Goal: Task Accomplishment & Management: Manage account settings

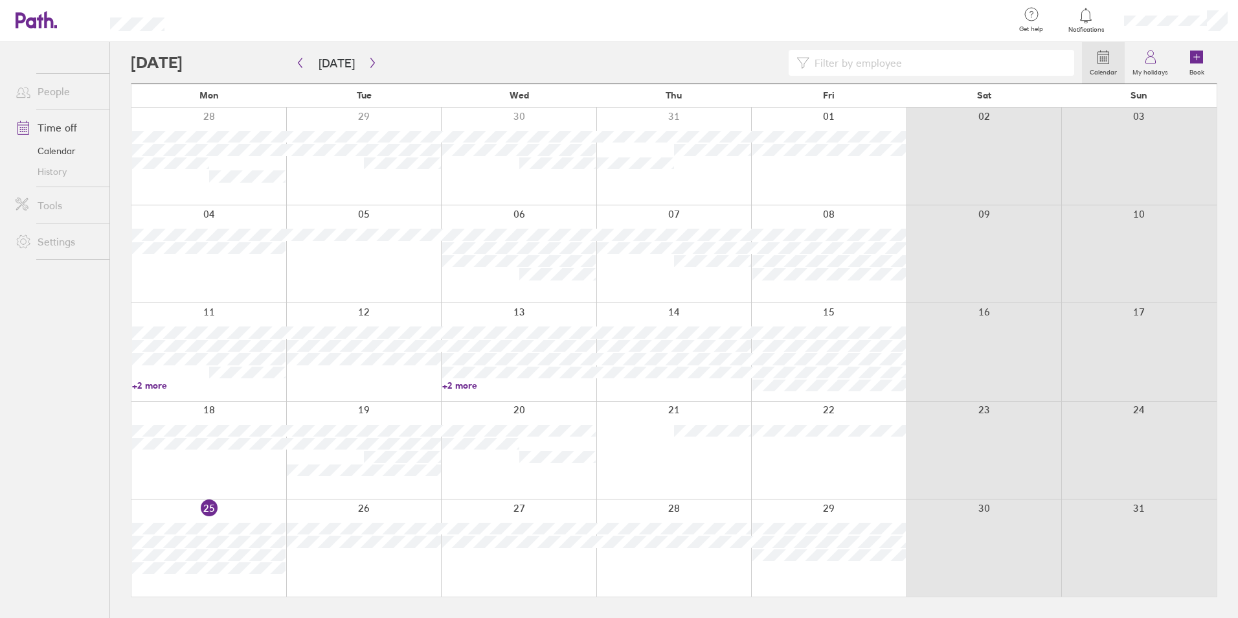
click at [157, 386] on link "+2 more" at bounding box center [208, 385] width 153 height 12
click at [33, 358] on ul "People Time off Calendar History Tools Settings" at bounding box center [54, 308] width 109 height 533
click at [370, 65] on icon "button" at bounding box center [372, 63] width 4 height 10
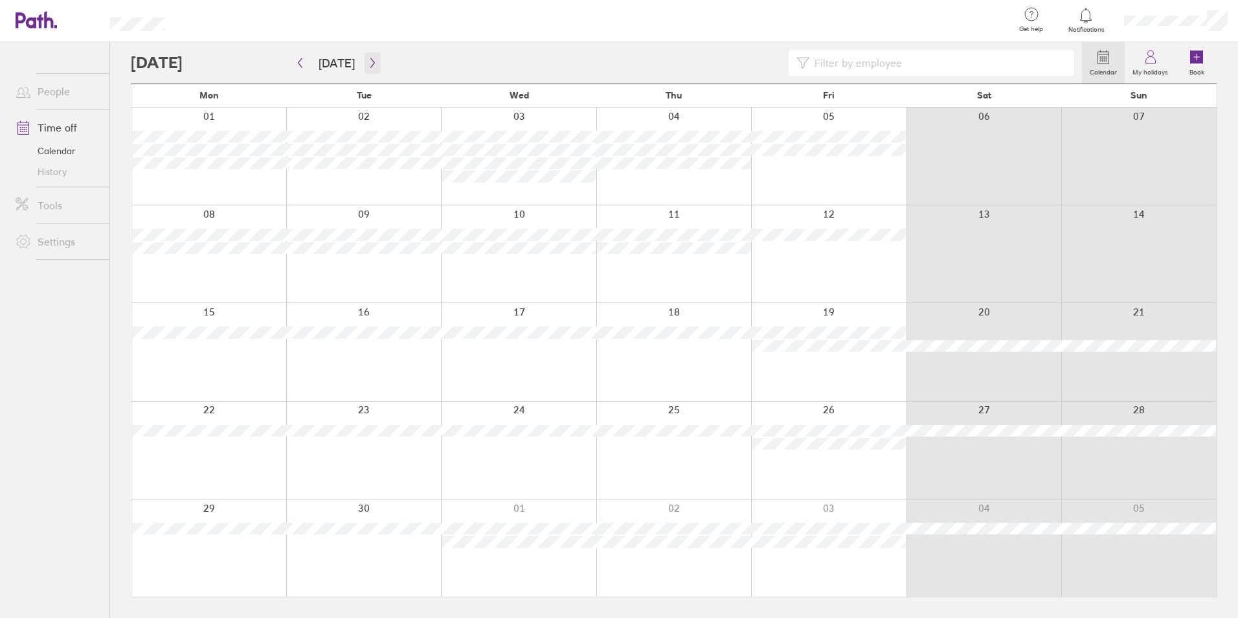
click at [370, 60] on icon "button" at bounding box center [373, 63] width 10 height 10
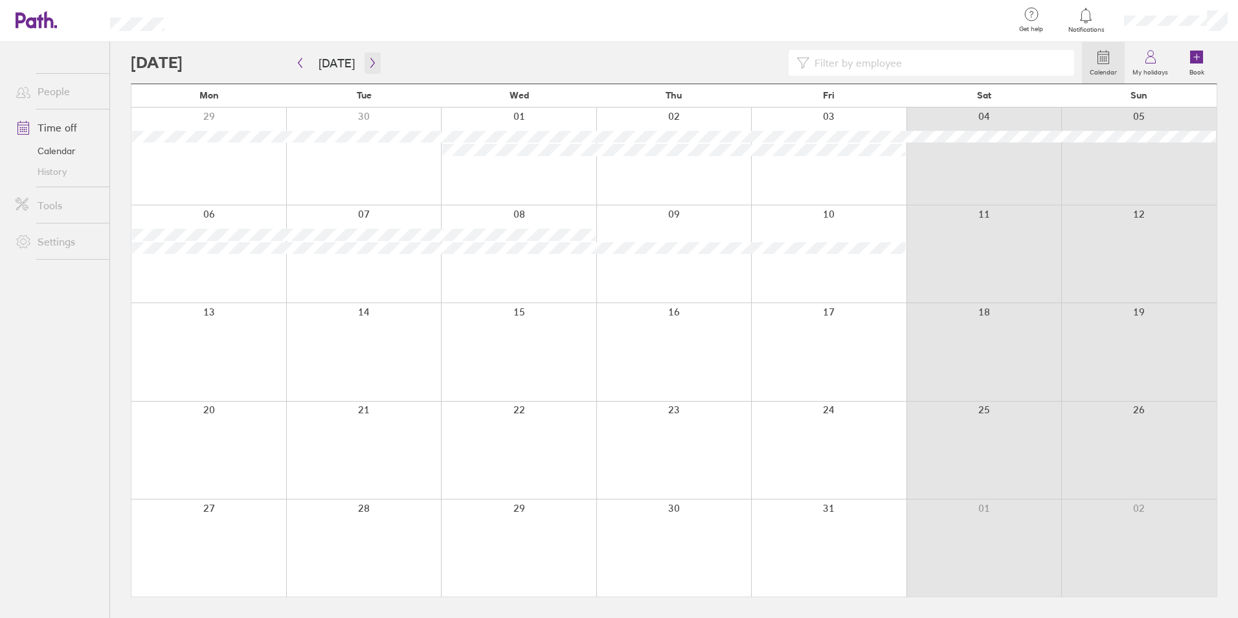
click at [368, 58] on icon "button" at bounding box center [373, 63] width 10 height 10
click at [370, 62] on icon "button" at bounding box center [372, 63] width 4 height 10
click at [311, 67] on button "[DATE]" at bounding box center [336, 62] width 57 height 21
